Goal: Transaction & Acquisition: Purchase product/service

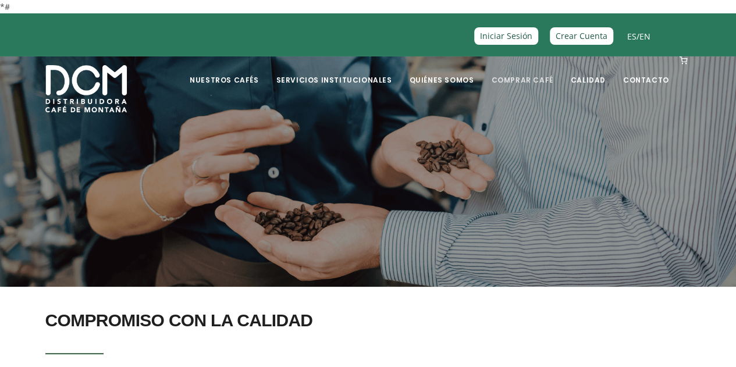
click at [527, 82] on link "Comprar Café" at bounding box center [522, 71] width 76 height 27
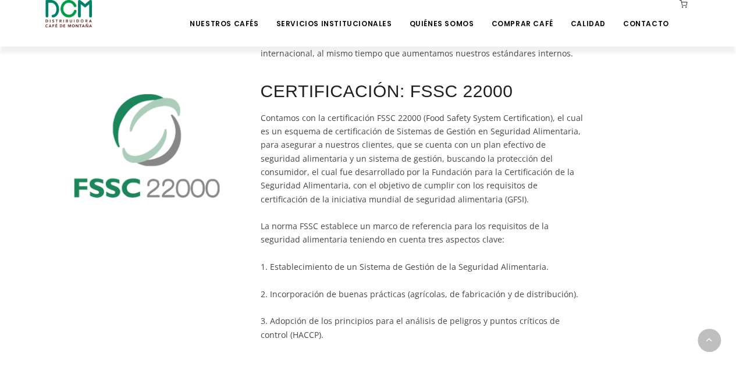
scroll to position [582, 0]
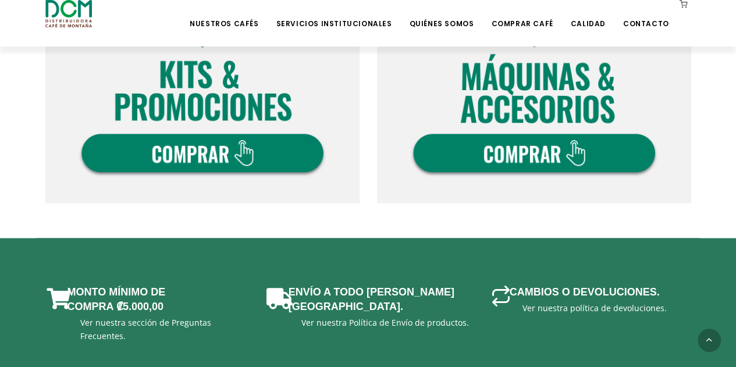
scroll to position [815, 0]
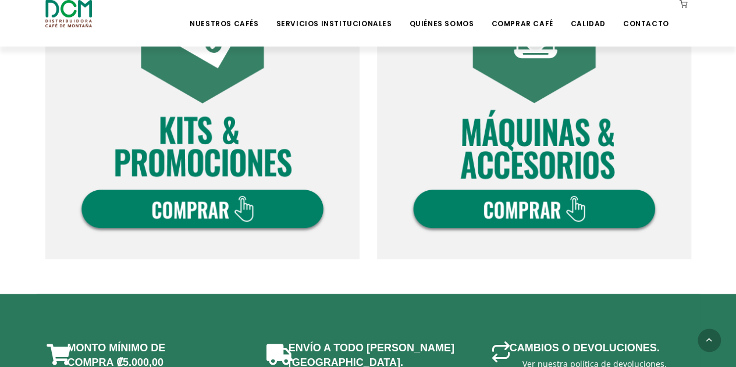
click at [243, 132] on img at bounding box center [202, 102] width 314 height 314
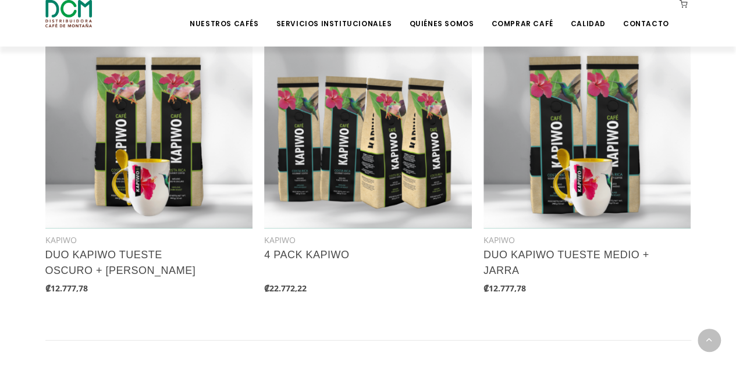
scroll to position [1106, 0]
